Goal: Information Seeking & Learning: Check status

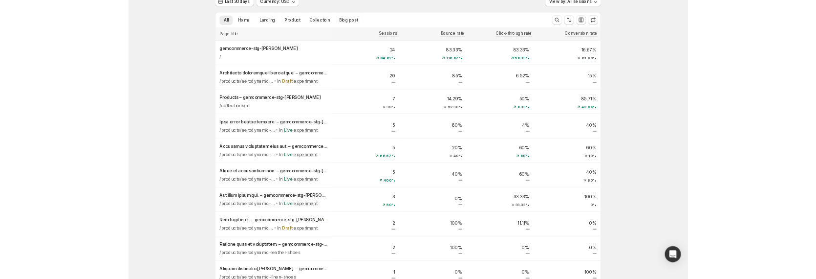
scroll to position [49, 0]
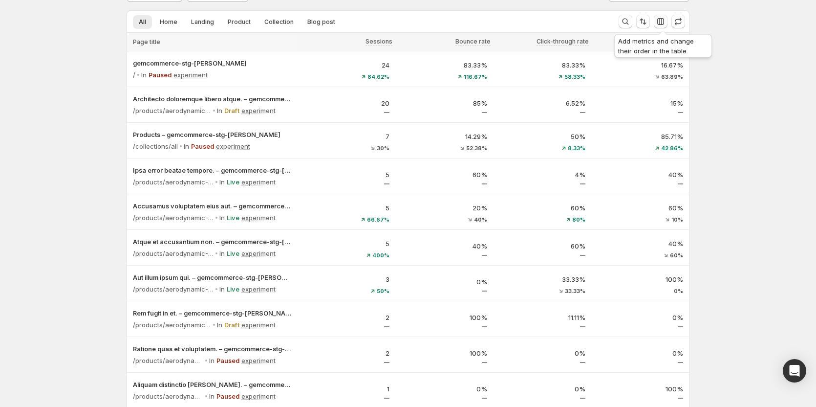
click at [661, 20] on icon "button" at bounding box center [661, 22] width 10 height 10
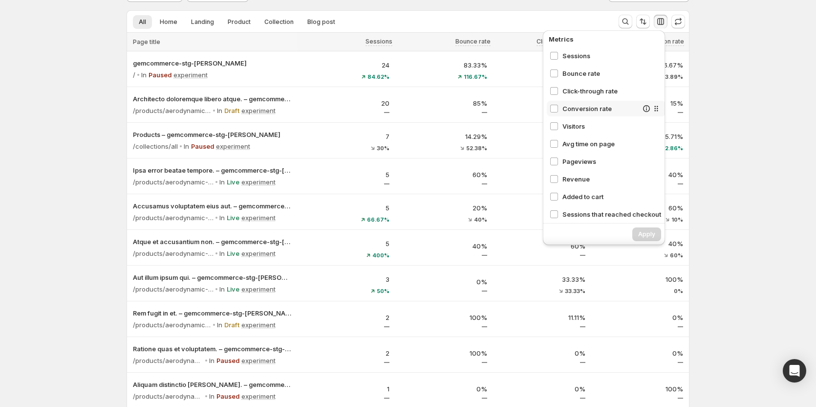
click at [589, 106] on span "Conversion rate" at bounding box center [599, 109] width 75 height 10
click at [644, 235] on span "Apply" at bounding box center [646, 234] width 17 height 8
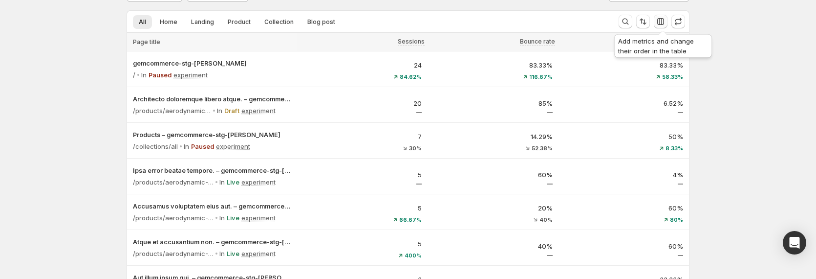
click at [664, 22] on icon "button" at bounding box center [661, 22] width 10 height 10
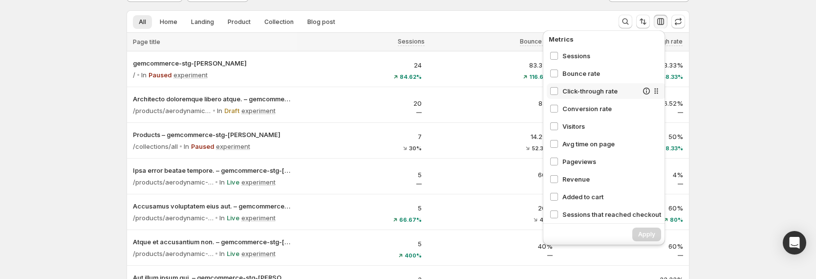
click at [583, 87] on span "Click-through rate" at bounding box center [599, 91] width 75 height 10
click at [646, 231] on span "Apply" at bounding box center [646, 234] width 17 height 8
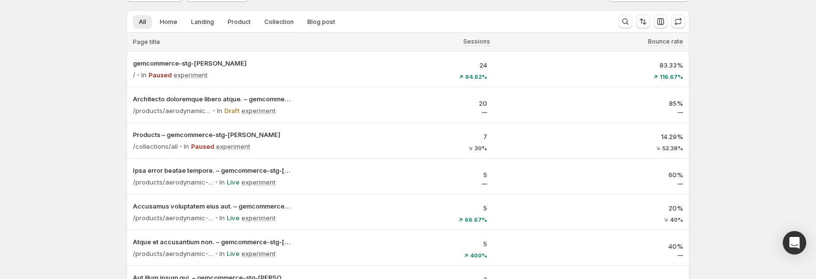
scroll to position [0, 0]
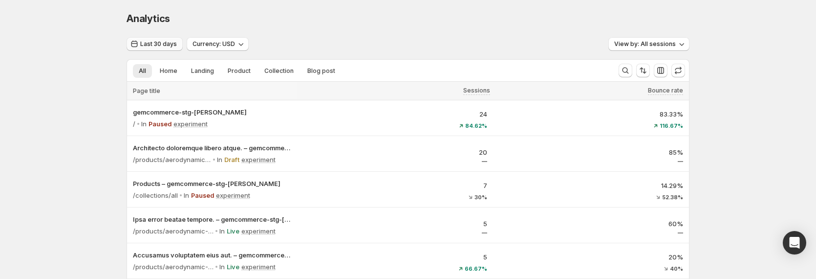
click at [166, 45] on span "Last 30 days" at bounding box center [158, 44] width 37 height 8
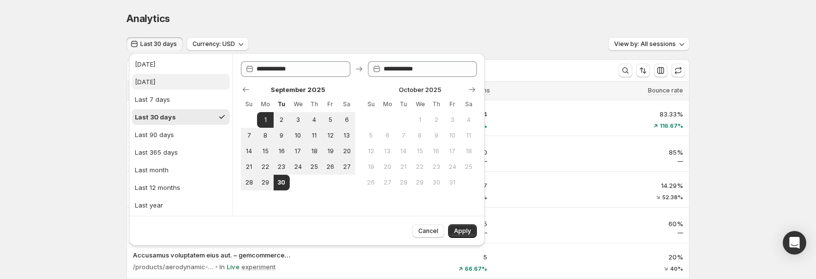
click at [170, 83] on button "Yesterday" at bounding box center [181, 82] width 98 height 16
type input "**********"
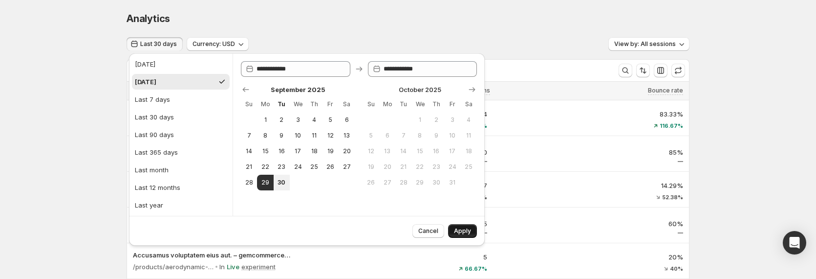
click at [472, 228] on button "Apply" at bounding box center [462, 231] width 29 height 14
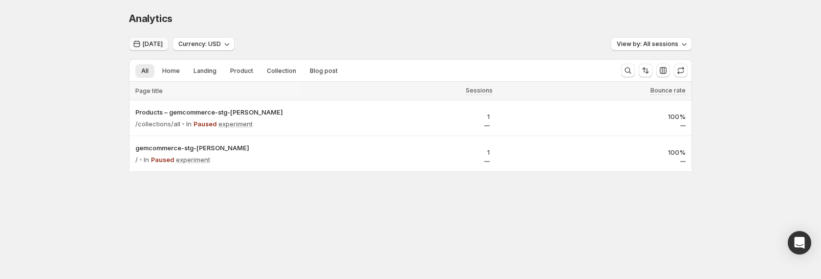
click at [150, 37] on button "Yesterday" at bounding box center [149, 44] width 40 height 14
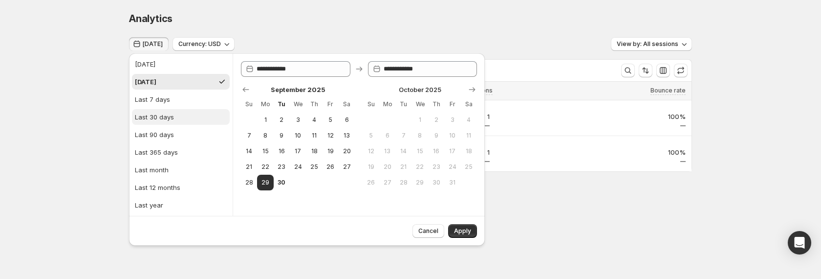
click at [175, 118] on button "Last 30 days" at bounding box center [181, 117] width 98 height 16
type input "**********"
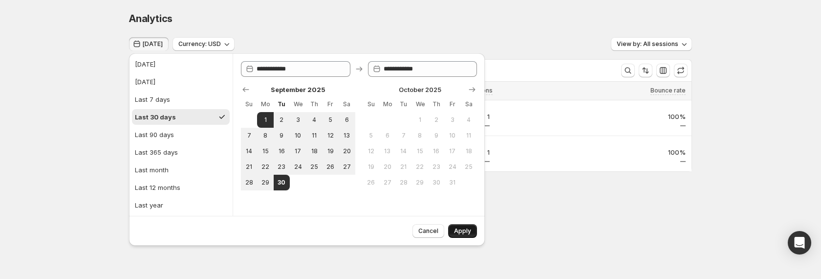
click at [466, 227] on button "Apply" at bounding box center [462, 231] width 29 height 14
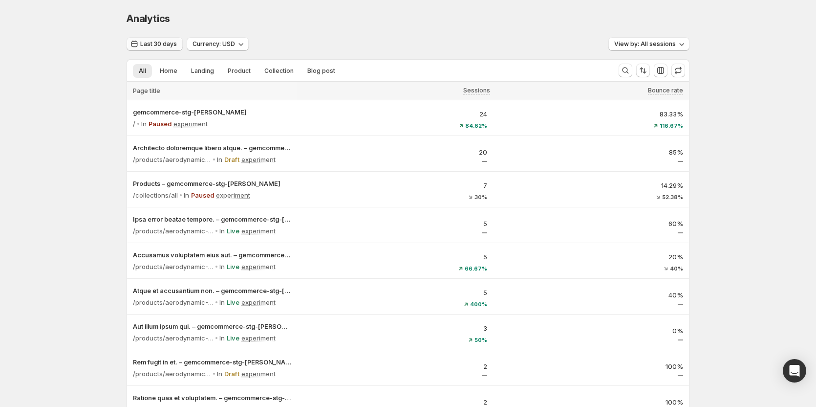
click at [168, 43] on span "Last 30 days" at bounding box center [158, 44] width 37 height 8
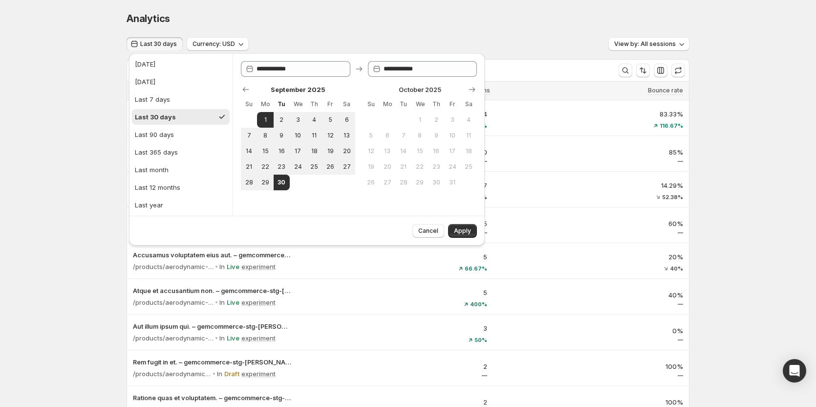
click at [93, 112] on div "Analytics. This page is ready Analytics Last 30 days Currency: USD View by: All…" at bounding box center [408, 290] width 816 height 581
